Goal: Information Seeking & Learning: Learn about a topic

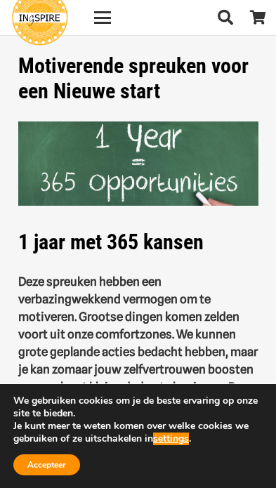
click at [60, 457] on button "Accepteer" at bounding box center [46, 464] width 67 height 21
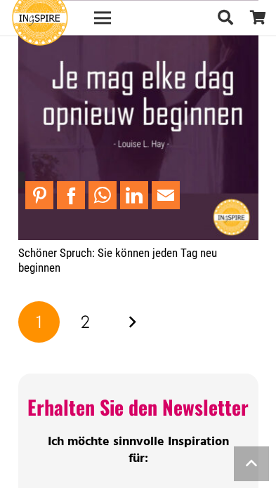
scroll to position [4585, 0]
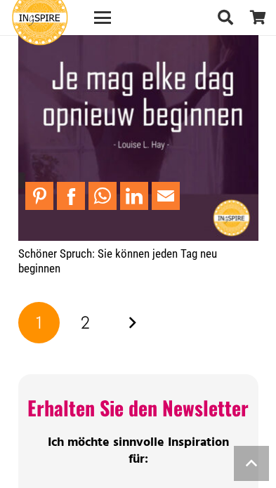
click at [135, 302] on link "Nächste" at bounding box center [132, 323] width 42 height 42
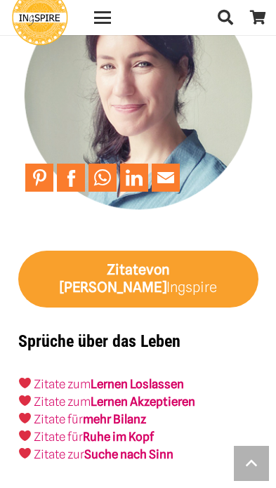
scroll to position [6192, 0]
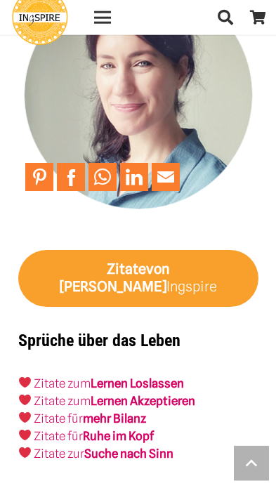
click at [173, 376] on link "Lernen Loslassen" at bounding box center [137, 383] width 93 height 14
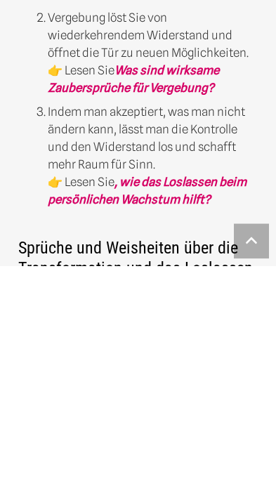
scroll to position [728, 0]
